Goal: Task Accomplishment & Management: Complete application form

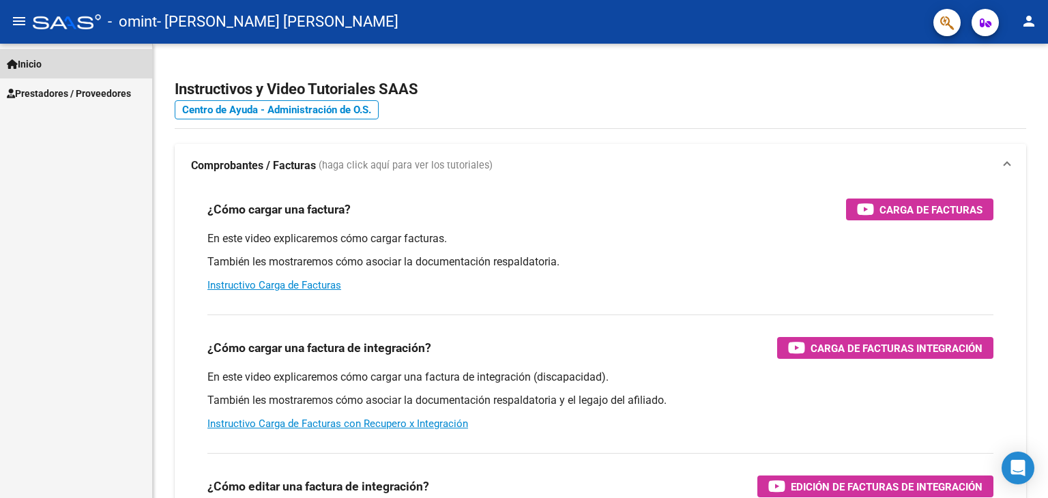
click at [82, 67] on link "Inicio" at bounding box center [76, 63] width 152 height 29
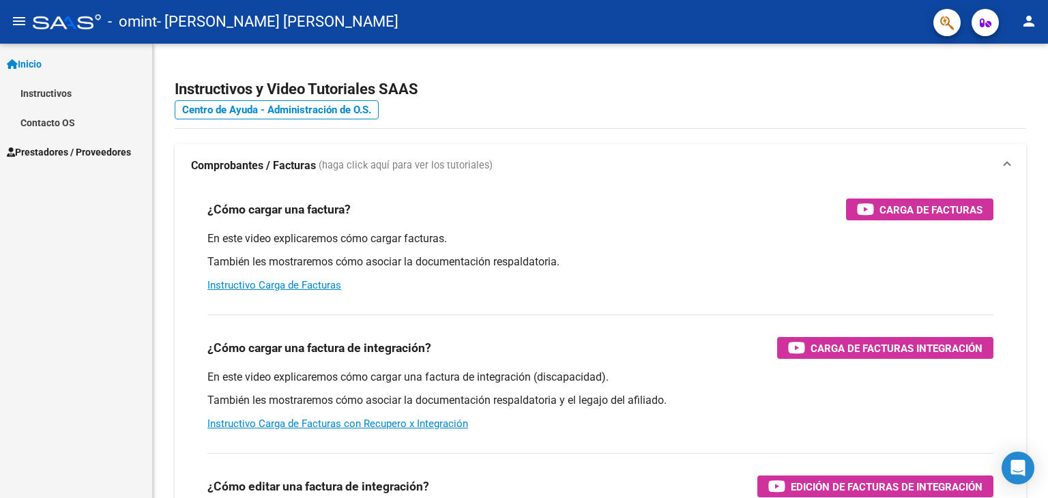
click at [80, 152] on span "Prestadores / Proveedores" at bounding box center [69, 152] width 124 height 15
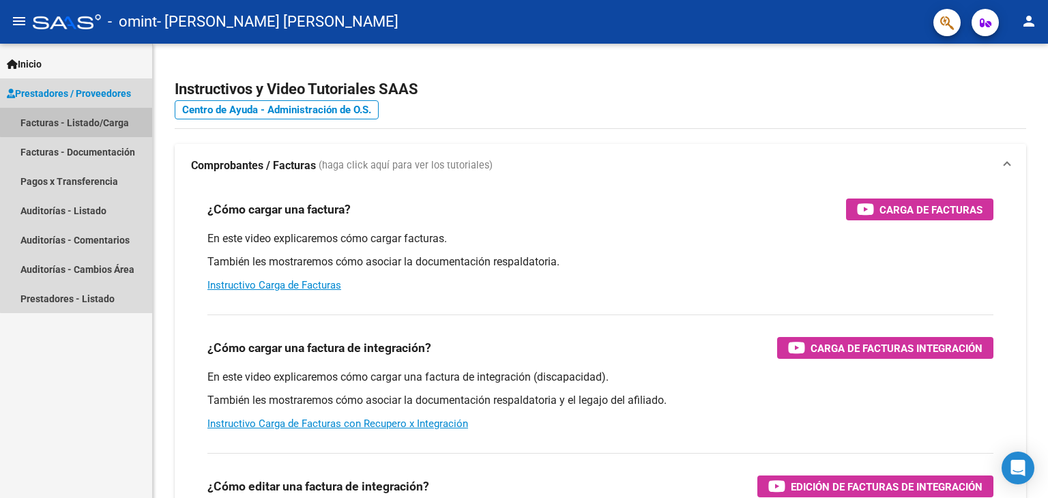
click at [83, 121] on link "Facturas - Listado/Carga" at bounding box center [76, 122] width 152 height 29
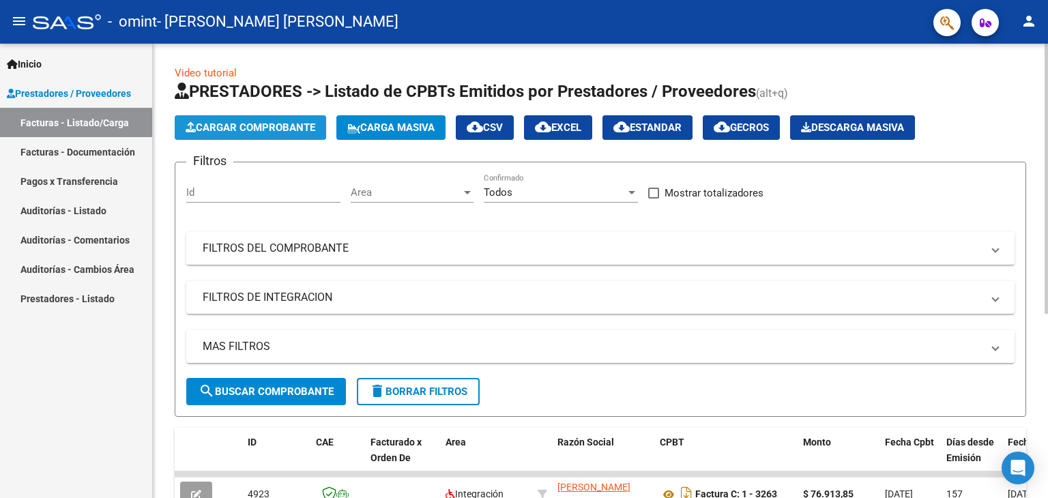
click at [274, 118] on button "Cargar Comprobante" at bounding box center [250, 127] width 151 height 25
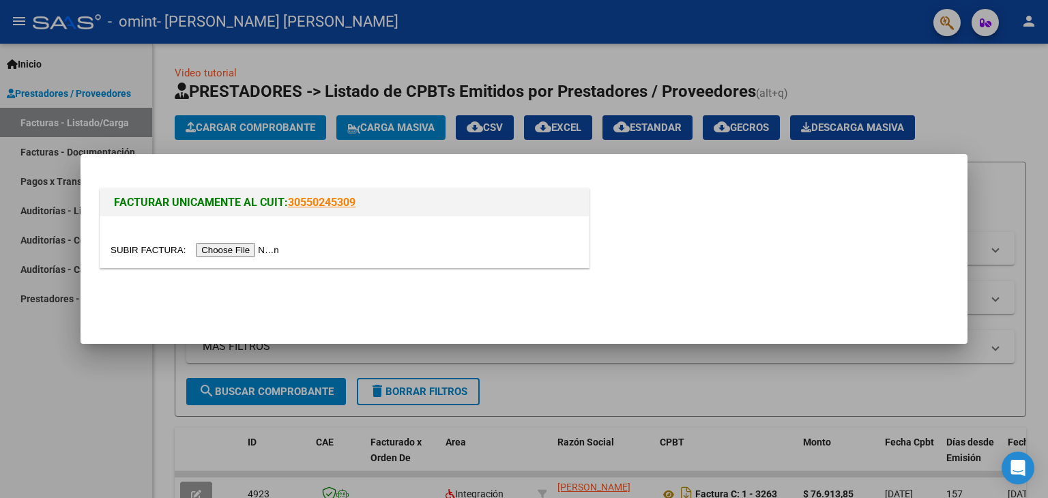
click at [267, 242] on div at bounding box center [344, 250] width 468 height 16
click at [268, 252] on input "file" at bounding box center [196, 250] width 173 height 14
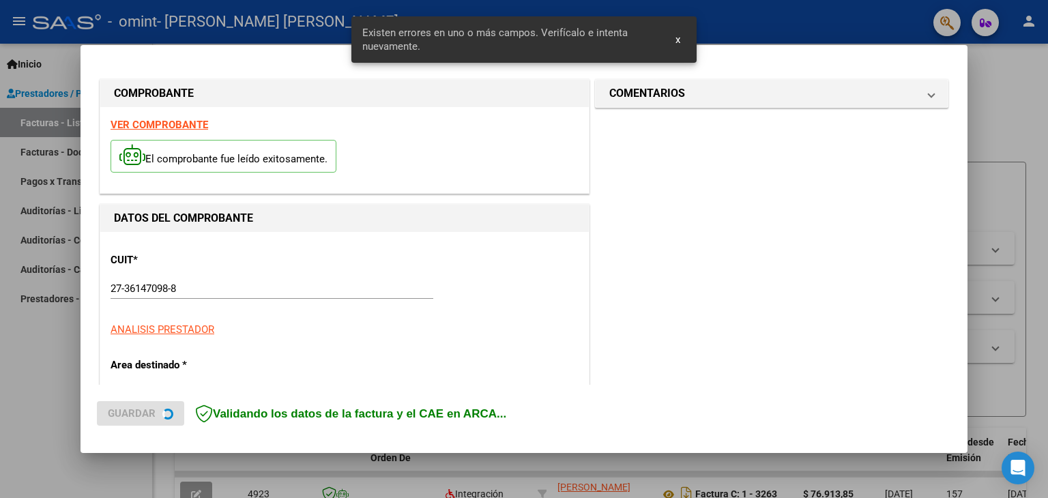
scroll to position [312, 0]
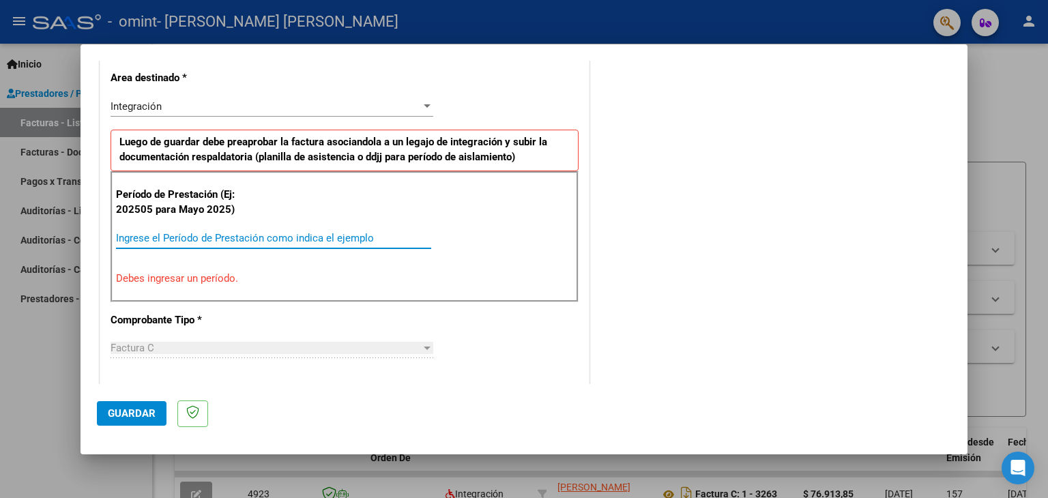
click at [175, 236] on input "Ingrese el Período de Prestación como indica el ejemplo" at bounding box center [273, 238] width 315 height 12
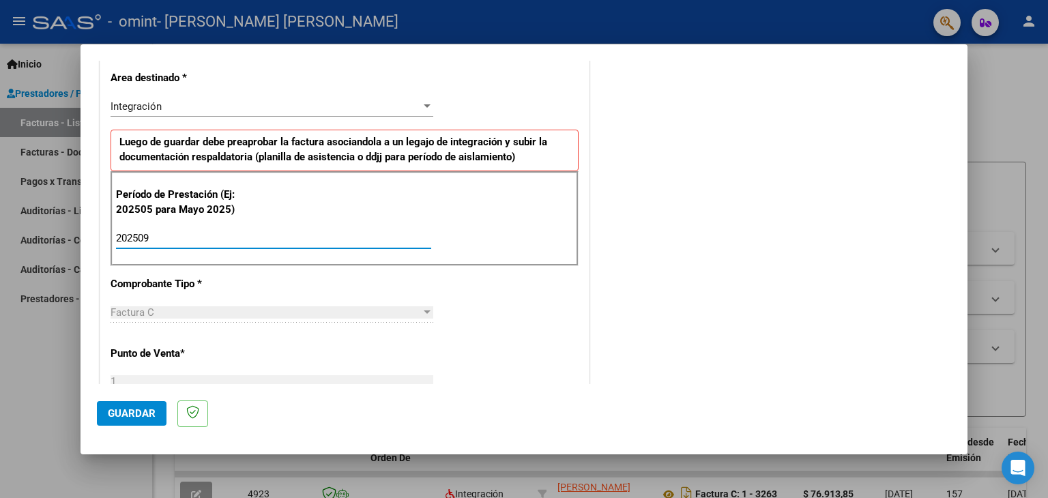
type input "202509"
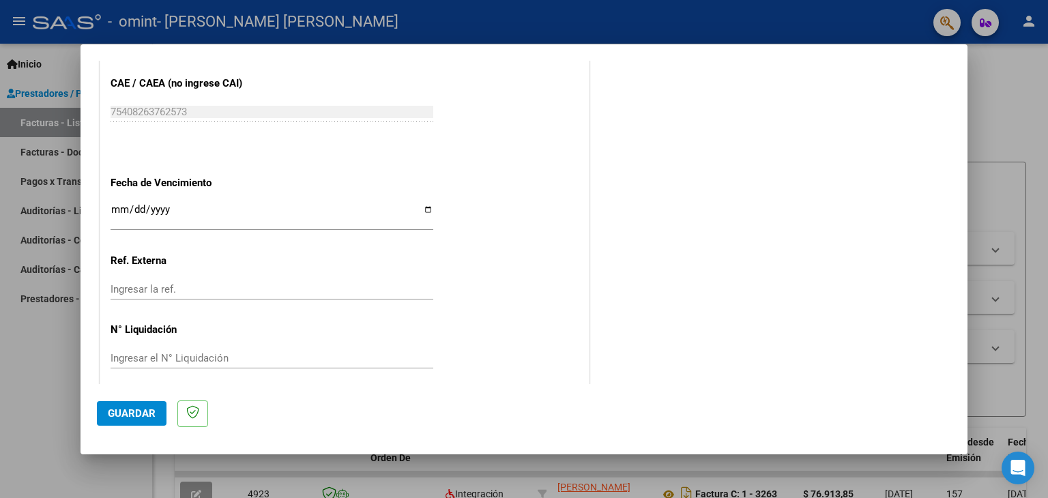
scroll to position [875, 0]
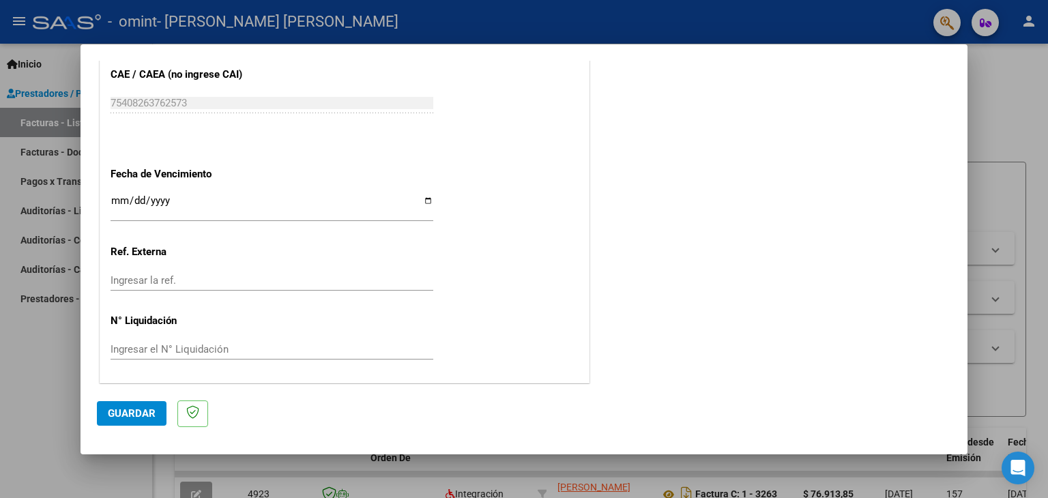
click at [423, 201] on input "Ingresar la fecha" at bounding box center [271, 206] width 323 height 22
type input "[DATE]"
click at [146, 408] on span "Guardar" at bounding box center [132, 413] width 48 height 12
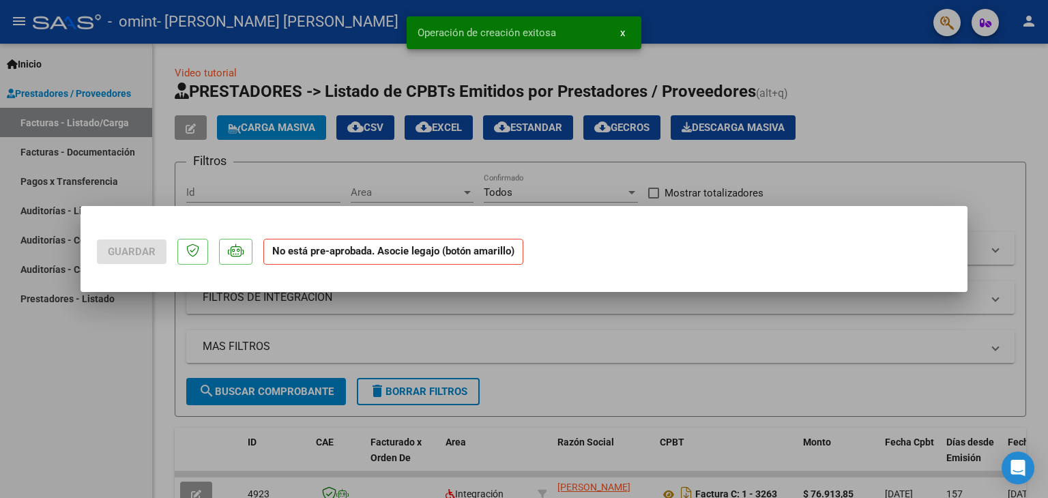
scroll to position [0, 0]
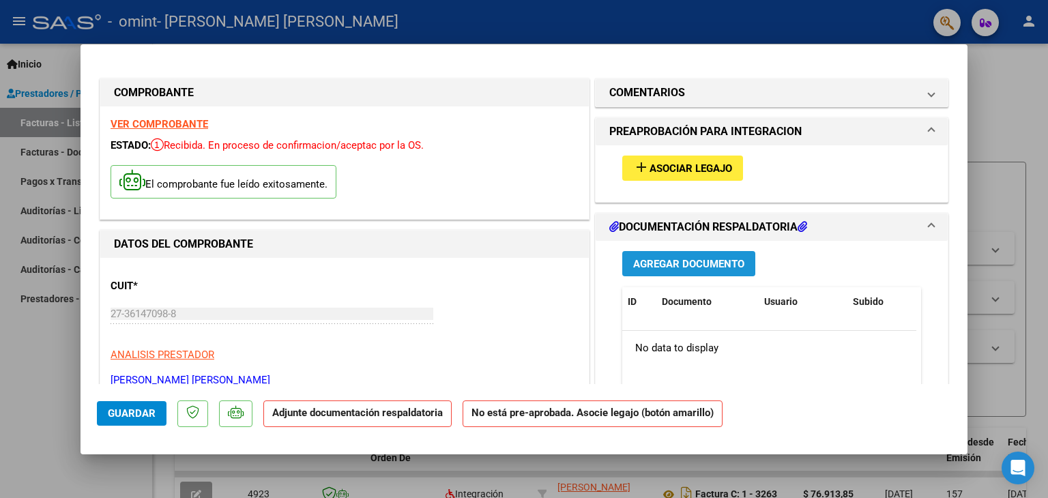
click at [679, 269] on span "Agregar Documento" at bounding box center [688, 264] width 111 height 12
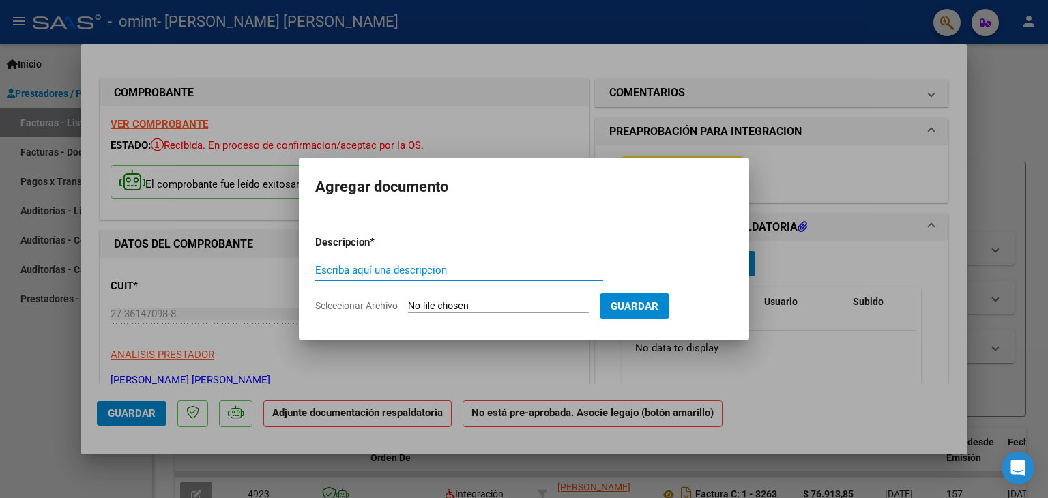
click at [366, 265] on input "Escriba aquí una descripcion" at bounding box center [459, 270] width 288 height 12
type input "planilla asistencia septiembre"
click at [658, 307] on span "Guardar" at bounding box center [634, 306] width 48 height 12
click at [439, 306] on input "Seleccionar Archivo" at bounding box center [498, 306] width 181 height 13
type input "C:\fakepath\WhatsApp Image [DATE] 15.14.24.jpeg"
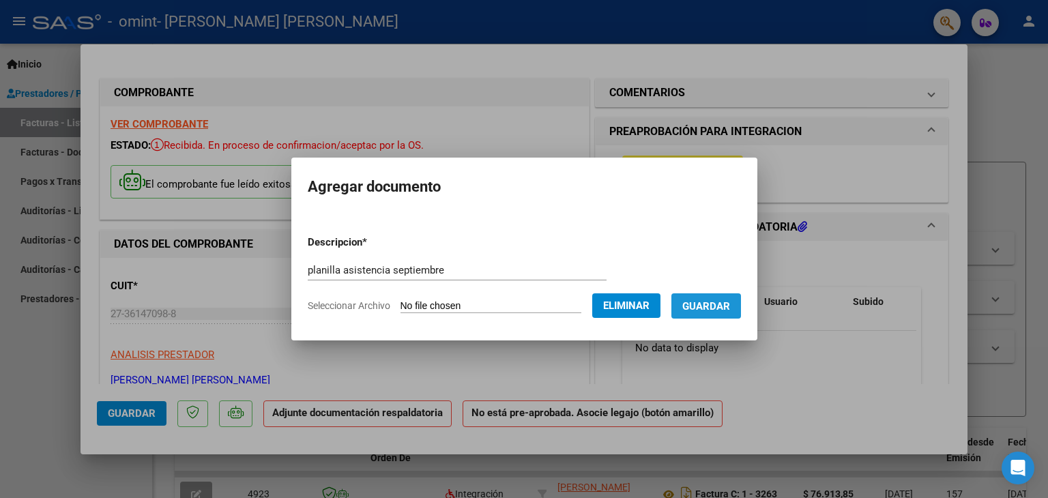
click at [716, 310] on span "Guardar" at bounding box center [706, 306] width 48 height 12
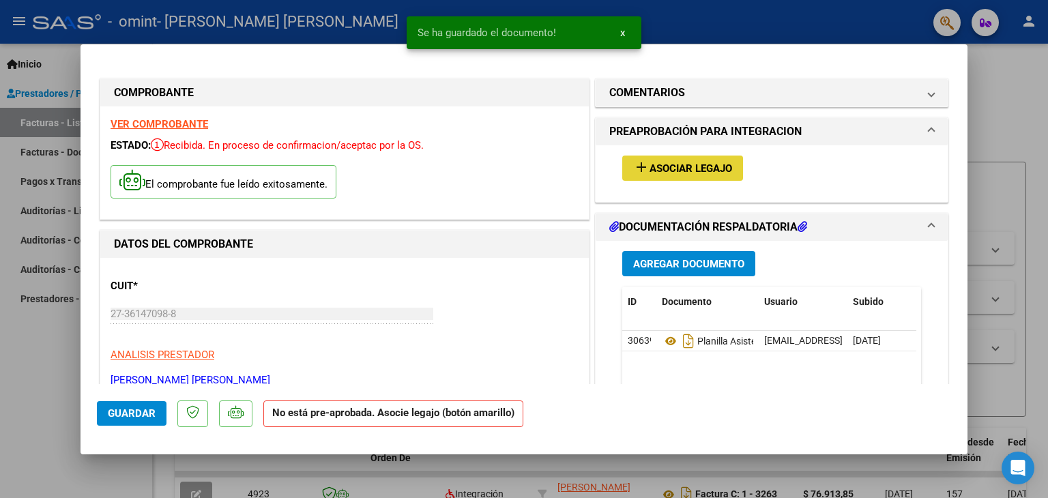
click at [711, 159] on button "add Asociar Legajo" at bounding box center [682, 168] width 121 height 25
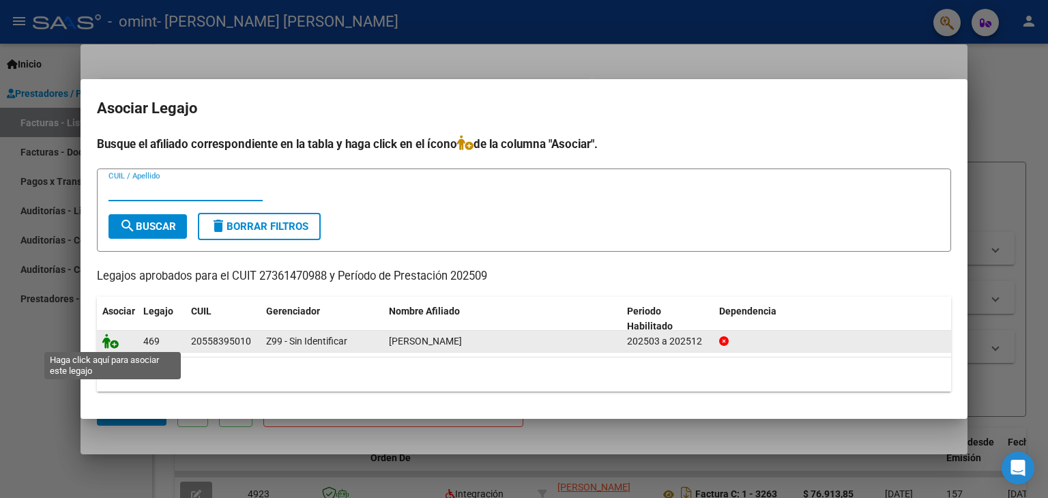
click at [113, 342] on icon at bounding box center [110, 341] width 16 height 15
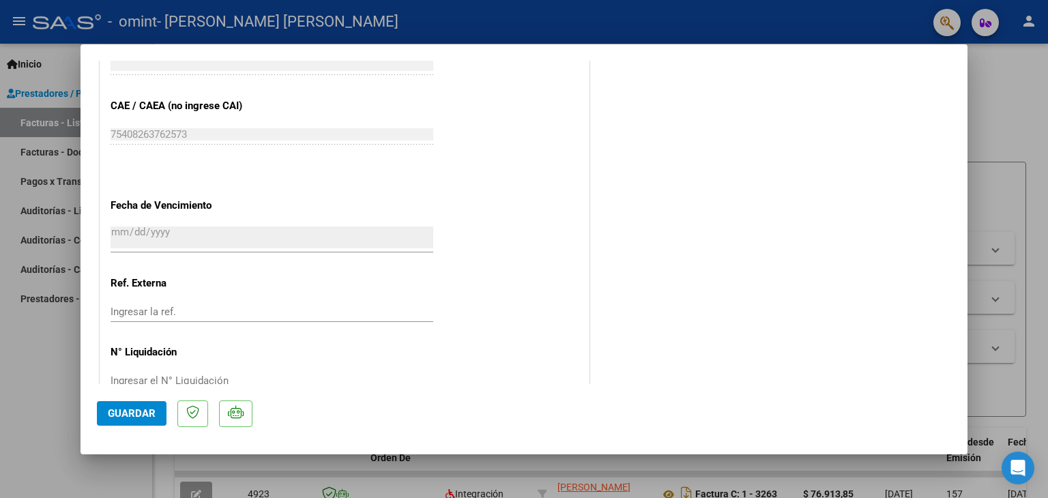
scroll to position [896, 0]
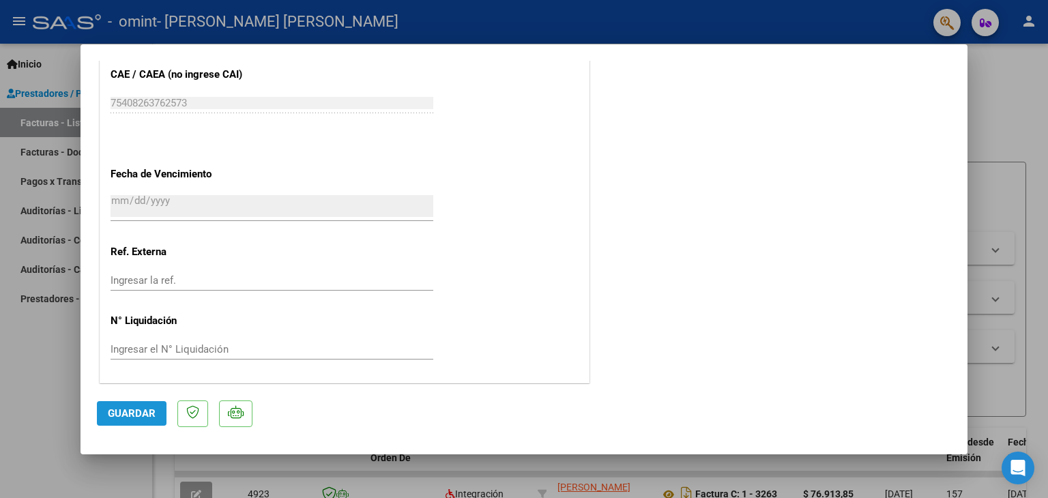
click at [142, 407] on span "Guardar" at bounding box center [132, 413] width 48 height 12
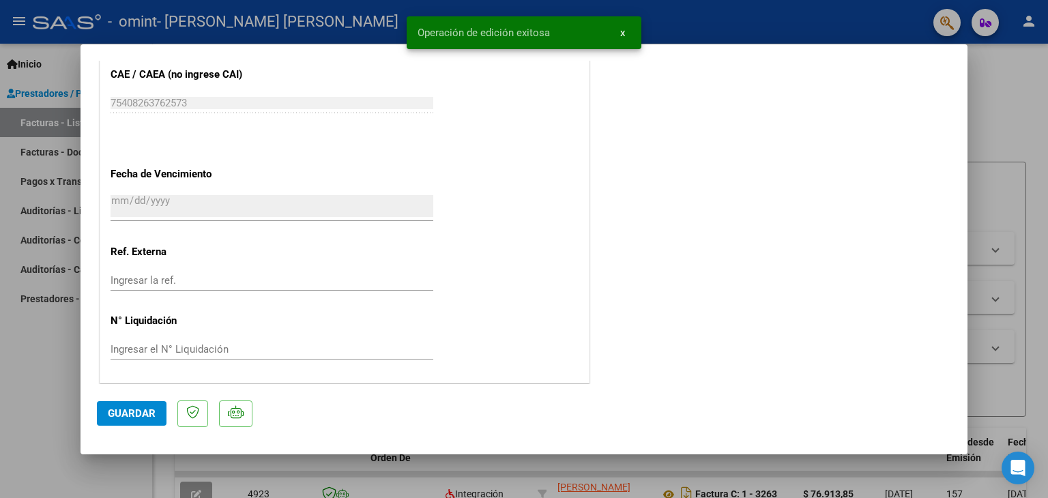
click at [1042, 196] on div at bounding box center [524, 249] width 1048 height 498
type input "$ 0,00"
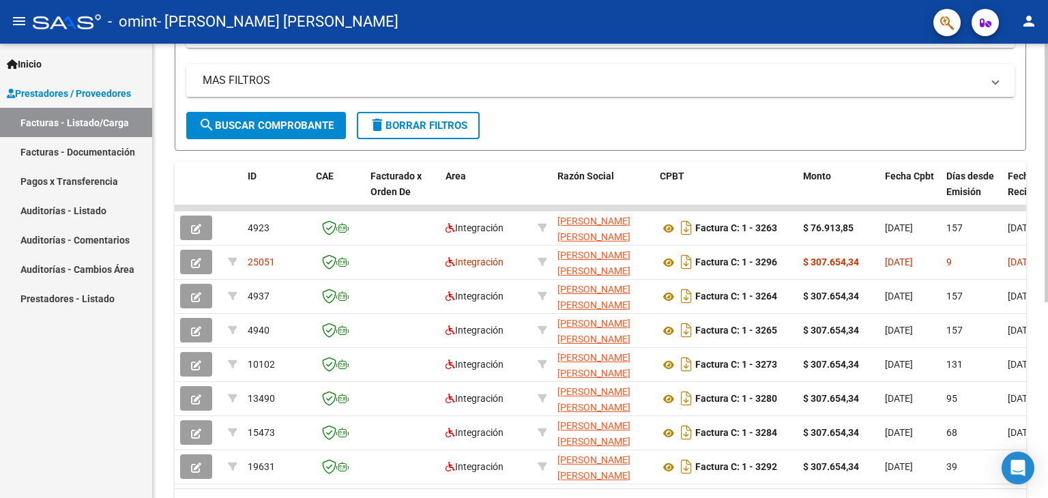
scroll to position [344, 0]
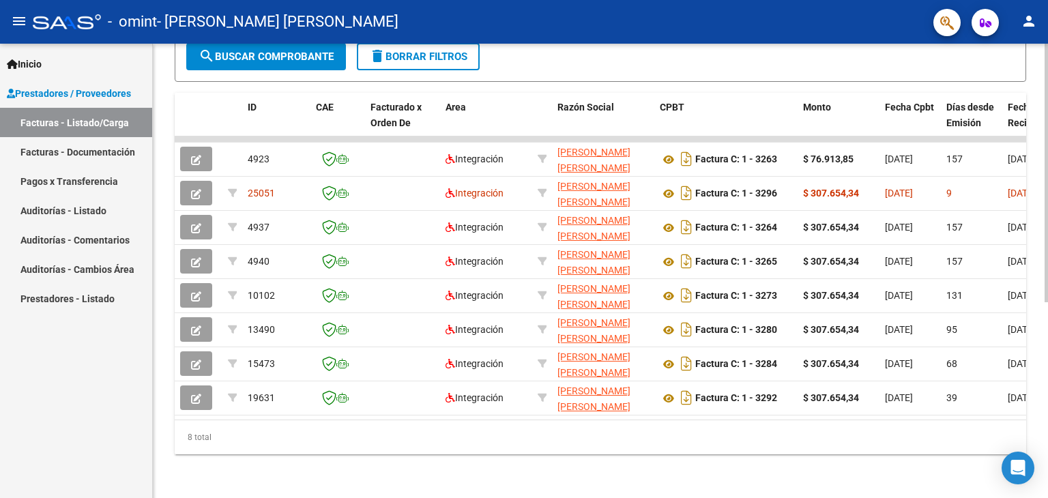
click at [1034, 323] on div "Video tutorial PRESTADORES -> Listado de CPBTs Emitidos por Prestadores / Prove…" at bounding box center [602, 103] width 898 height 789
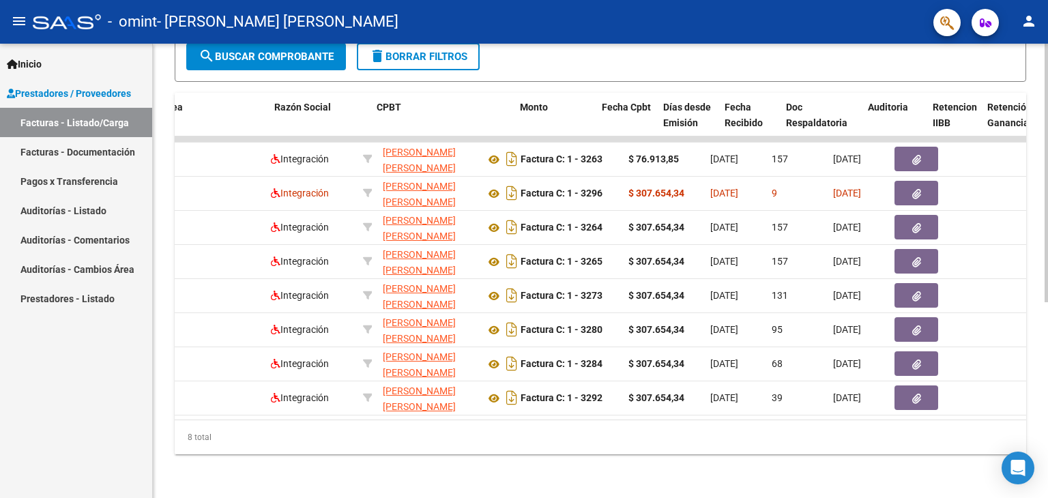
scroll to position [0, 0]
